Goal: Manage account settings

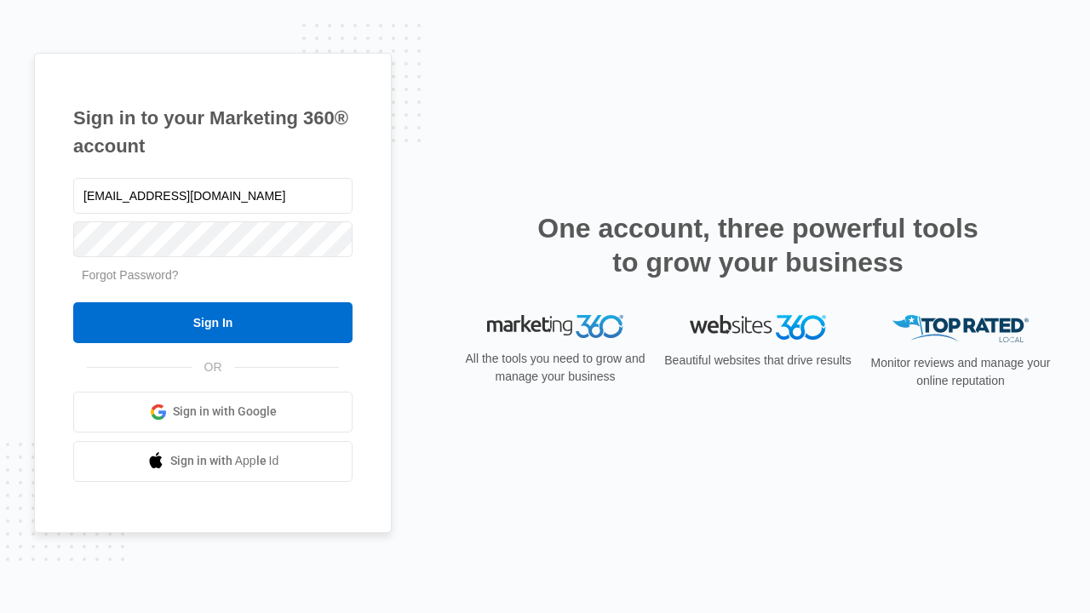
type input "[EMAIL_ADDRESS][DOMAIN_NAME]"
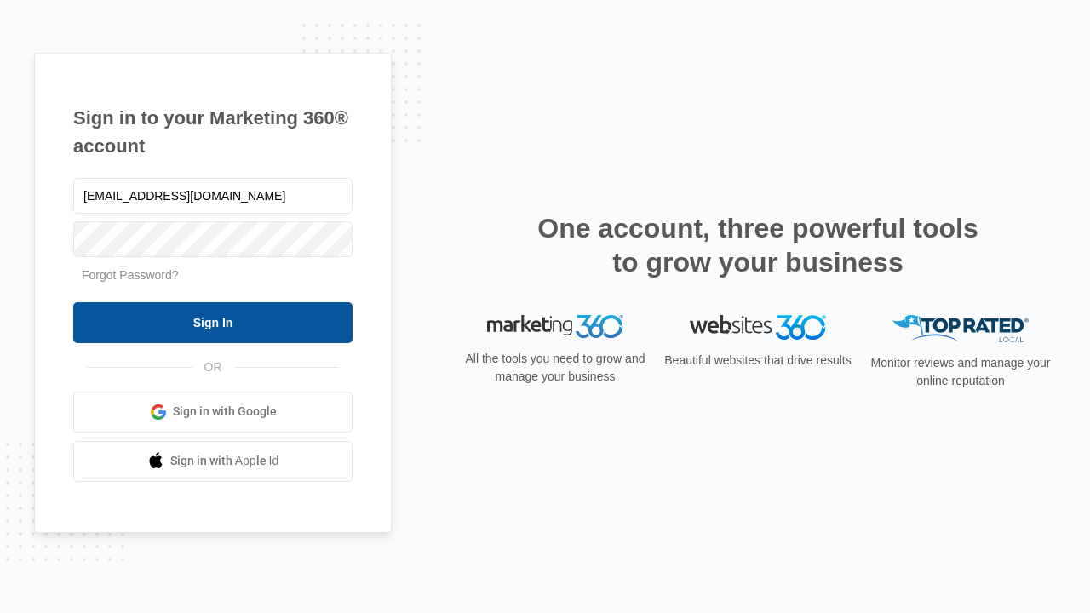
click at [213, 322] on input "Sign In" at bounding box center [212, 322] width 279 height 41
